Goal: Navigation & Orientation: Find specific page/section

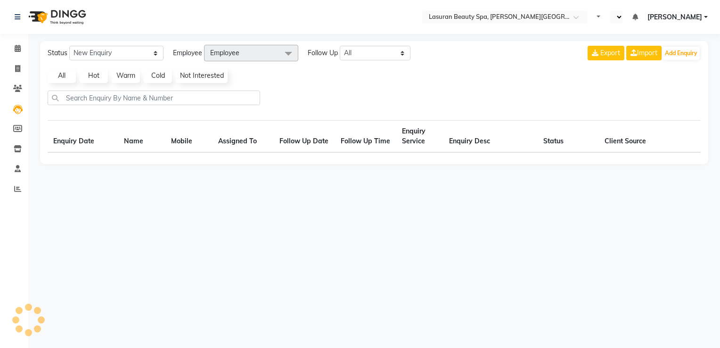
select select "en"
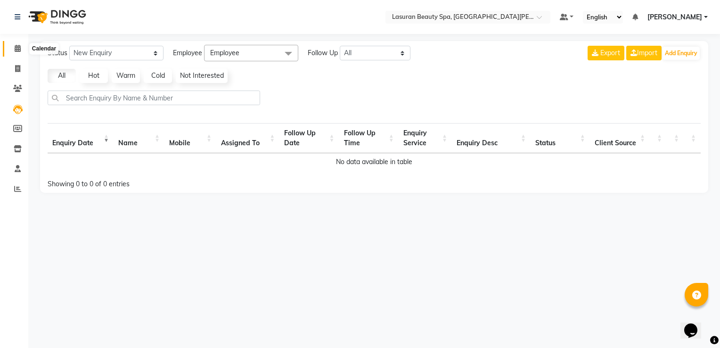
click at [20, 52] on icon at bounding box center [18, 48] width 6 height 7
